Goal: Information Seeking & Learning: Learn about a topic

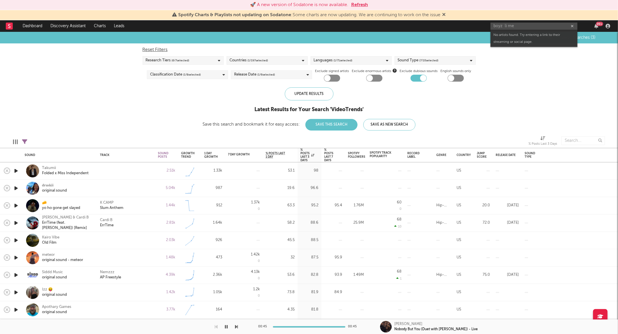
click at [507, 26] on input "boyz li me" at bounding box center [533, 26] width 87 height 7
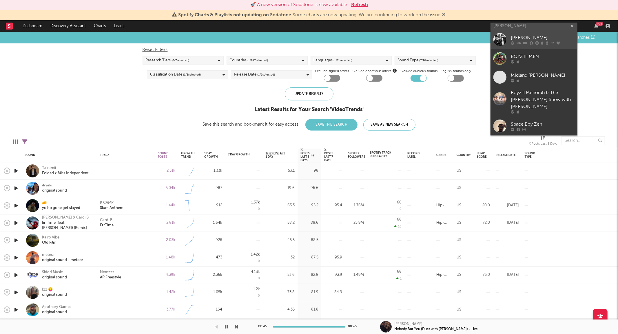
type input "[PERSON_NAME]"
click at [516, 45] on icon at bounding box center [518, 42] width 4 height 3
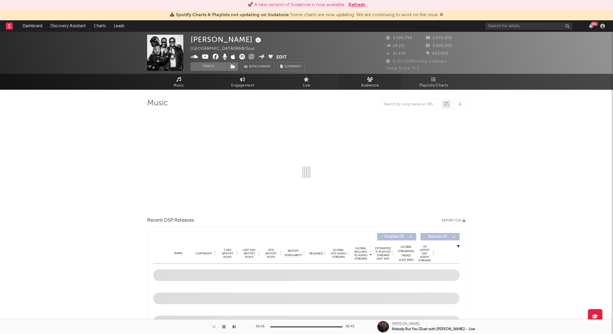
select select "6m"
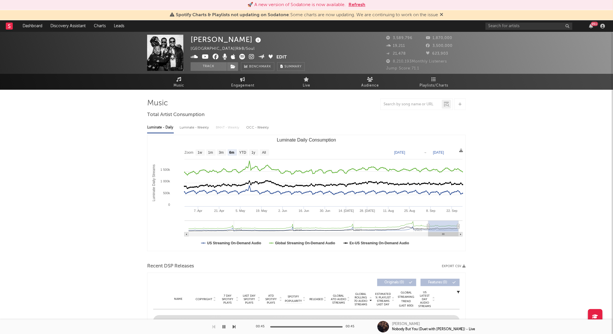
click at [263, 127] on div "OCC - Weekly" at bounding box center [257, 128] width 23 height 10
select select "6m"
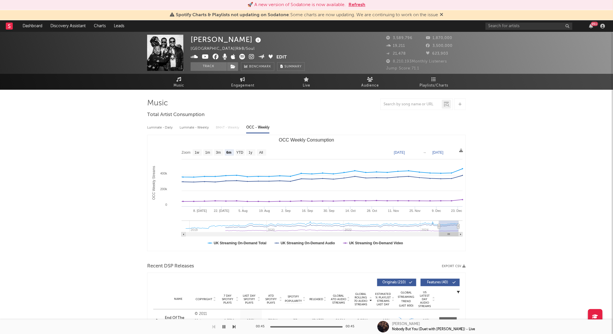
click at [183, 127] on div "Luminate - Weekly" at bounding box center [195, 128] width 30 height 10
select select "6m"
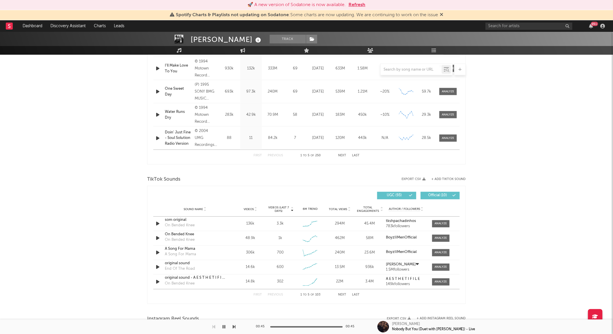
scroll to position [275, 0]
click at [381, 194] on span "UGC ( 93 )" at bounding box center [394, 195] width 27 height 3
click at [524, 28] on input "text" at bounding box center [528, 26] width 87 height 7
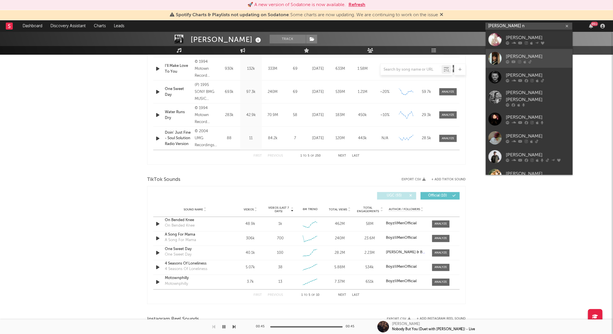
type input "[PERSON_NAME] n"
click at [493, 57] on div at bounding box center [495, 58] width 13 height 13
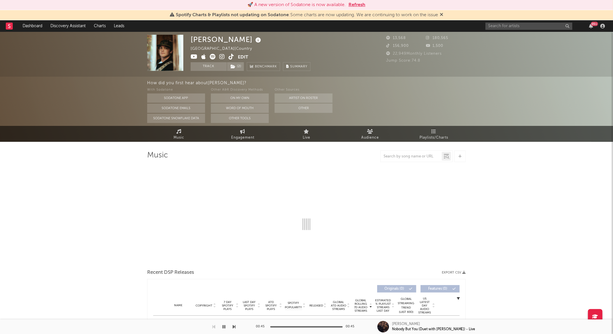
select select "1w"
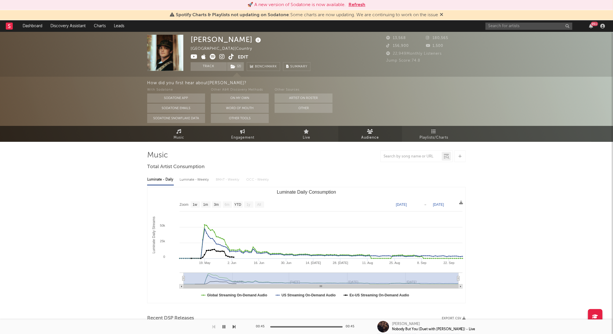
click at [359, 137] on link "Audience" at bounding box center [370, 134] width 64 height 16
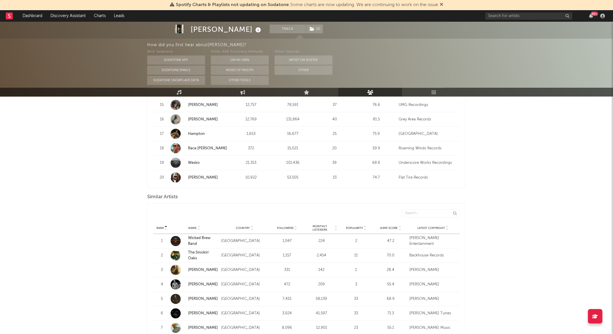
scroll to position [450, 0]
